Goal: Transaction & Acquisition: Download file/media

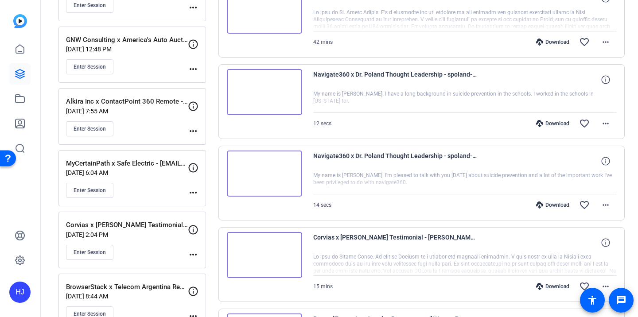
scroll to position [303, 0]
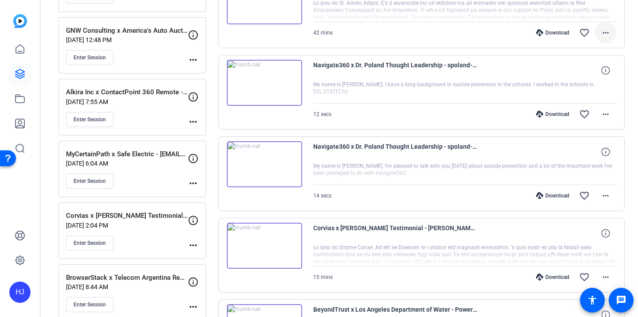
click at [606, 32] on mat-icon "more_horiz" at bounding box center [605, 32] width 11 height 11
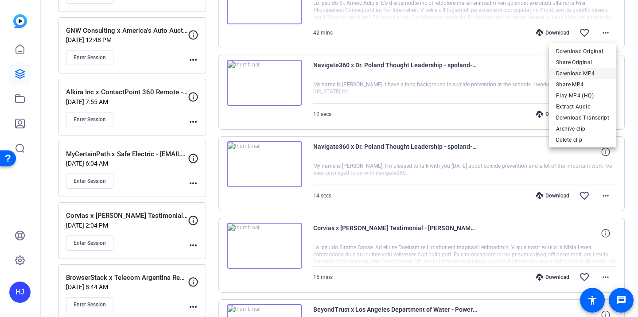
click at [587, 74] on span "Download MP4" at bounding box center [582, 73] width 53 height 11
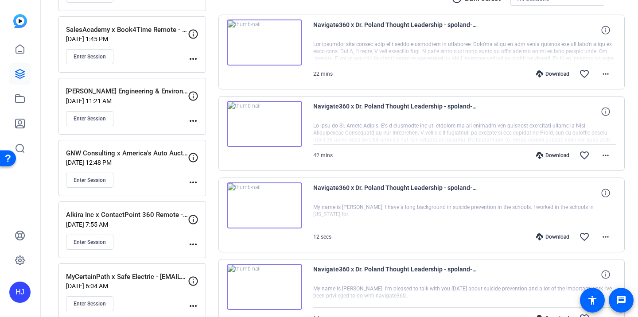
scroll to position [172, 0]
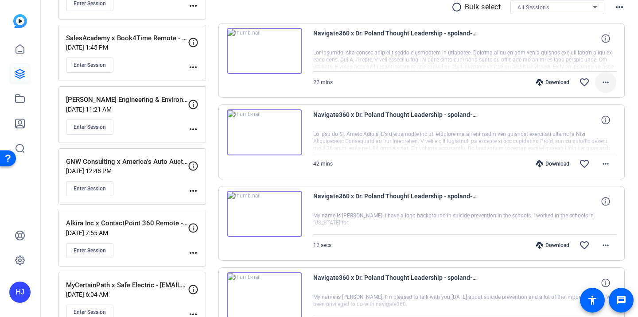
click at [601, 79] on mat-icon "more_horiz" at bounding box center [605, 82] width 11 height 11
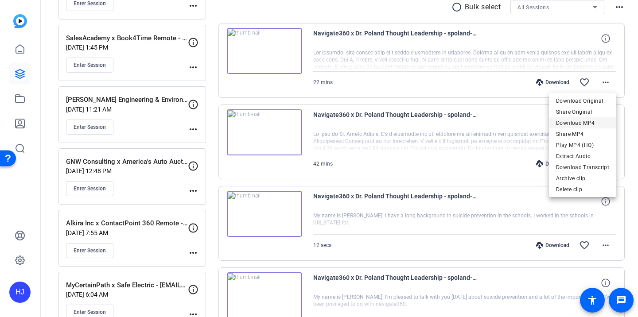
click at [586, 120] on span "Download MP4" at bounding box center [582, 123] width 53 height 11
